Goal: Ask a question

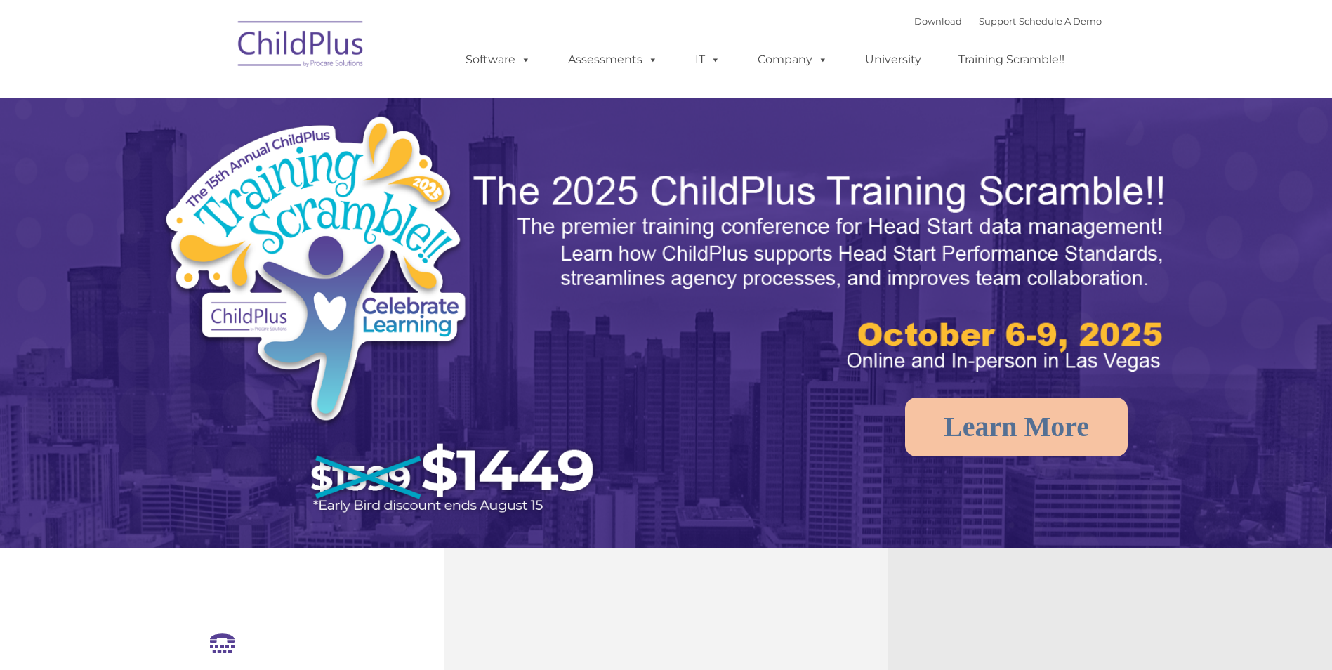
select select "MEDIUM"
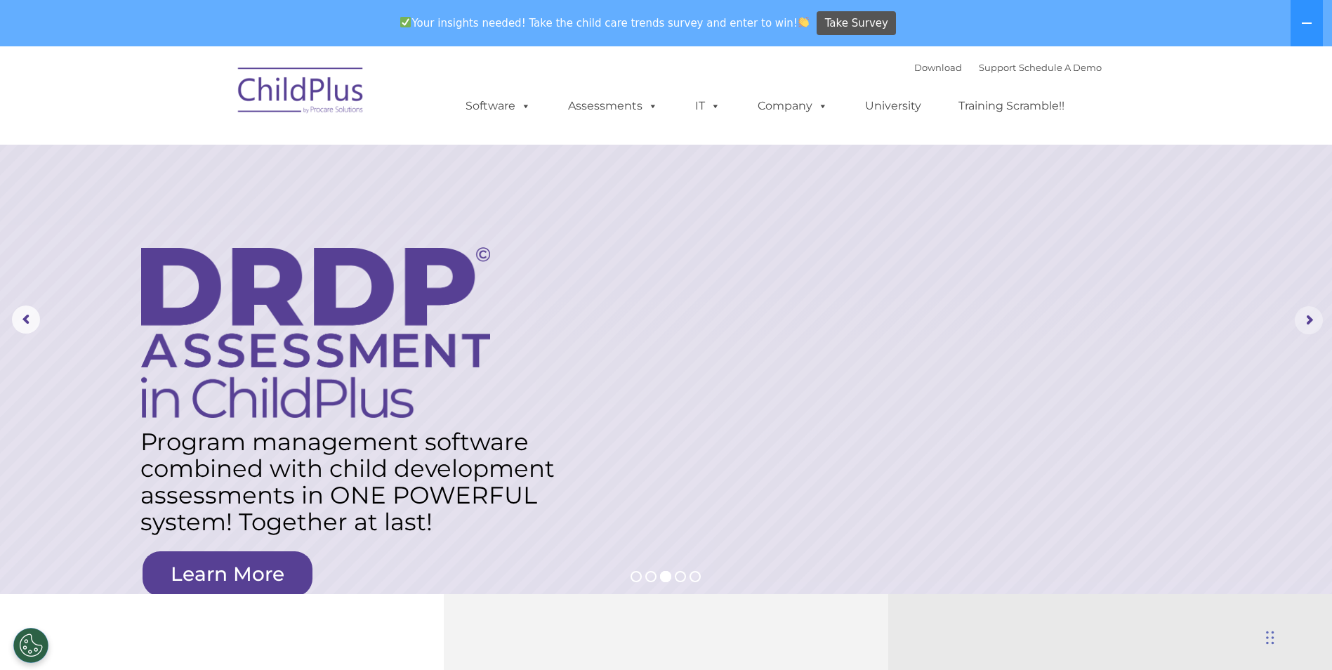
click at [1308, 322] on rs-arrow at bounding box center [1309, 320] width 28 height 28
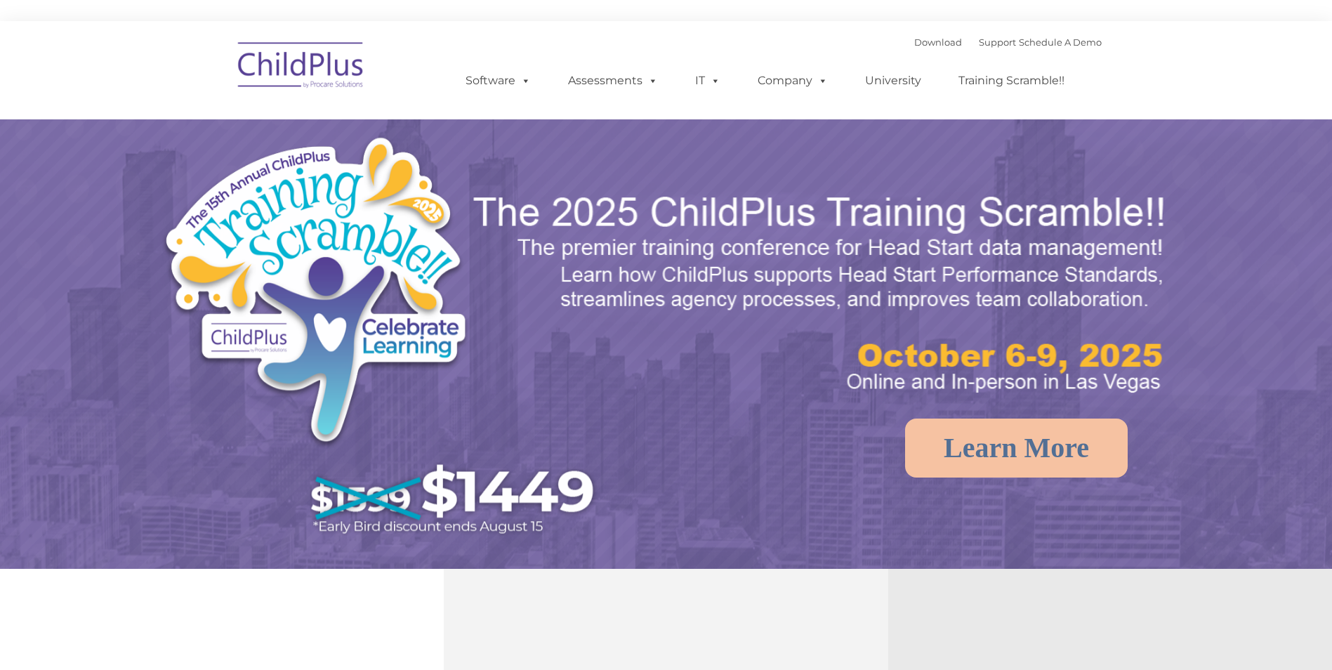
select select "MEDIUM"
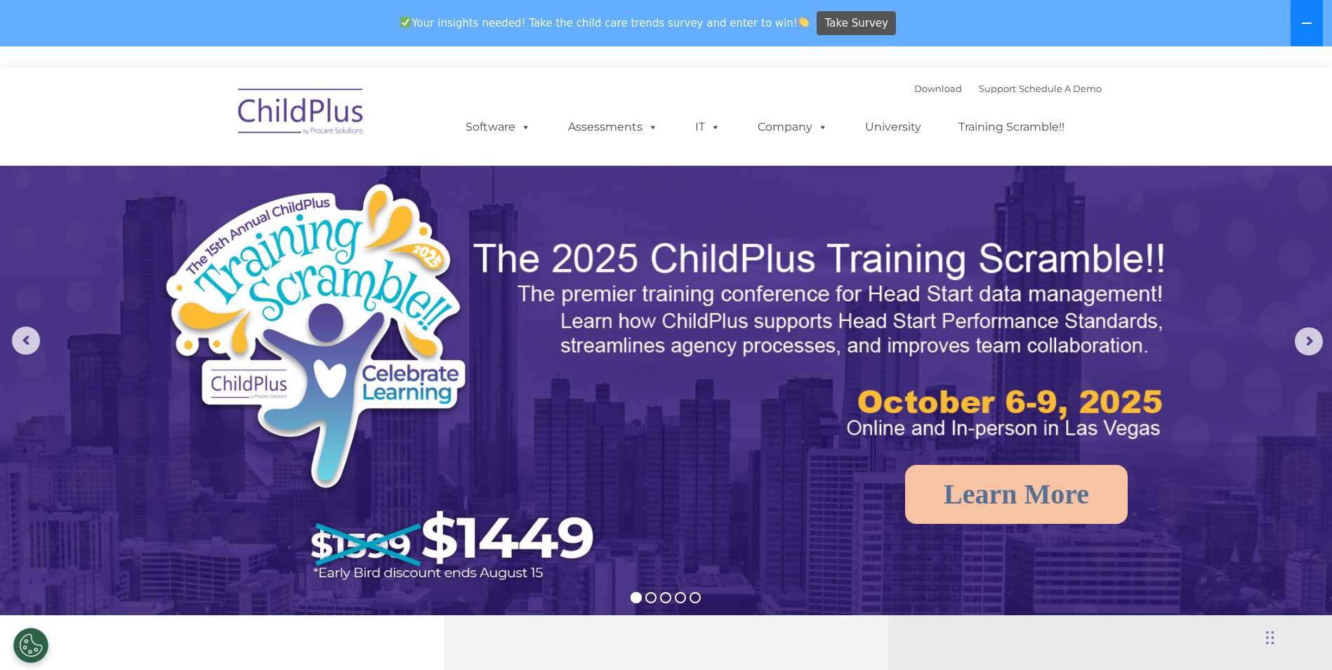
click at [1294, 42] on button at bounding box center [1307, 23] width 32 height 46
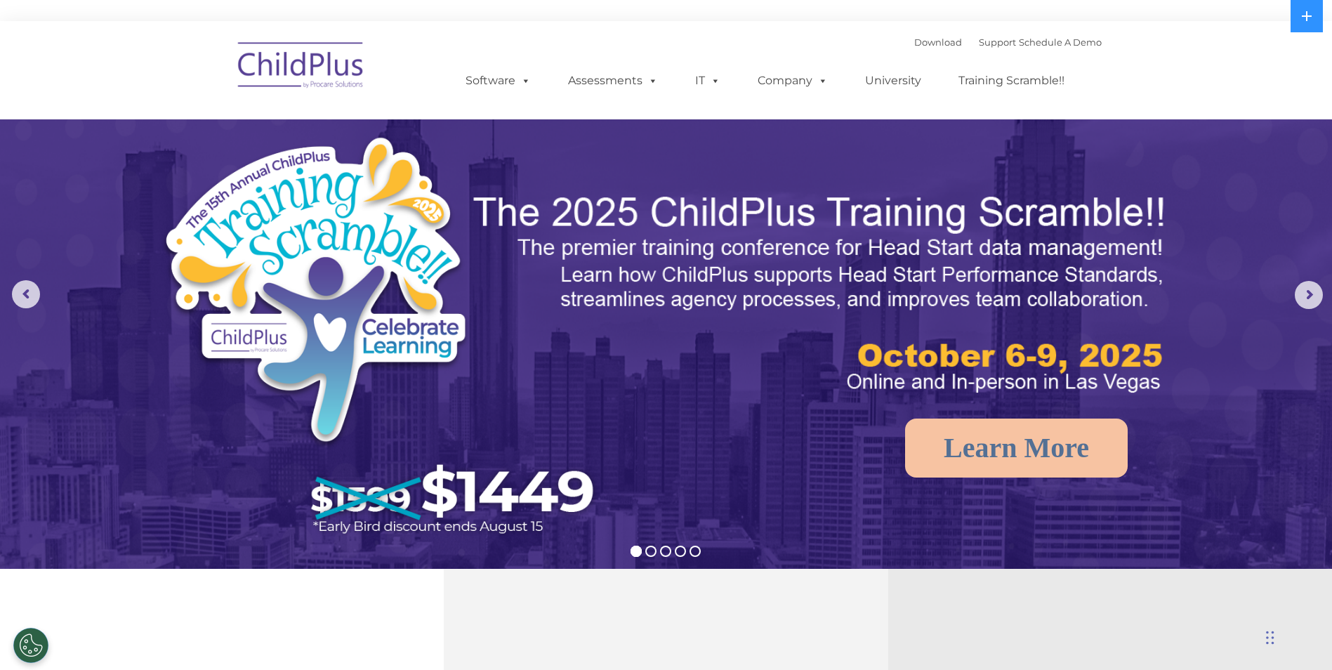
click at [1296, 39] on nav "Download Support | Schedule A Demo  MENU MENU Software ChildPlus: The original…" at bounding box center [666, 70] width 1332 height 98
